Goal: Find specific page/section

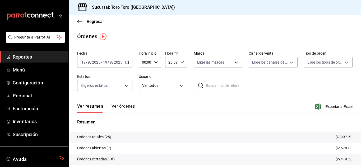
click at [25, 55] on span "Reportes" at bounding box center [39, 56] width 52 height 7
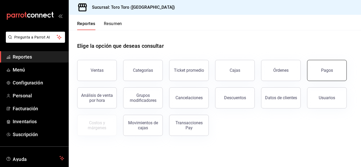
click at [320, 69] on button "Pagos" at bounding box center [327, 70] width 40 height 21
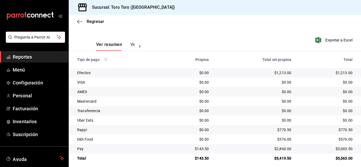
scroll to position [76, 0]
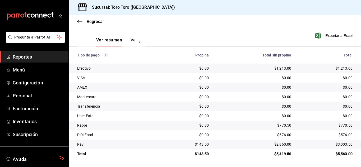
click at [24, 59] on span "Reportes" at bounding box center [39, 56] width 52 height 7
